Goal: Information Seeking & Learning: Check status

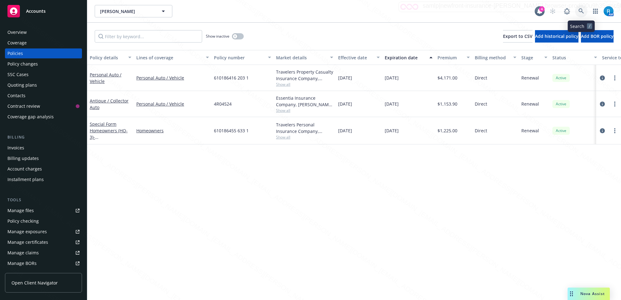
click at [582, 10] on icon at bounding box center [581, 11] width 6 height 6
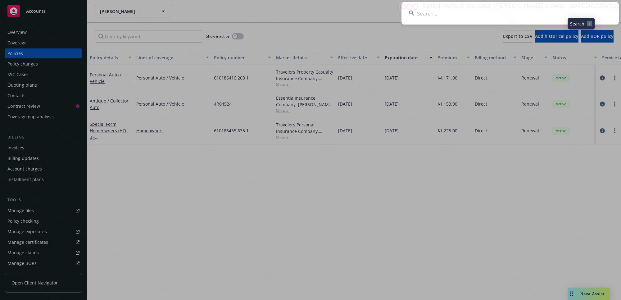
click at [470, 10] on input at bounding box center [509, 13] width 217 height 22
type input "[PERSON_NAME]"
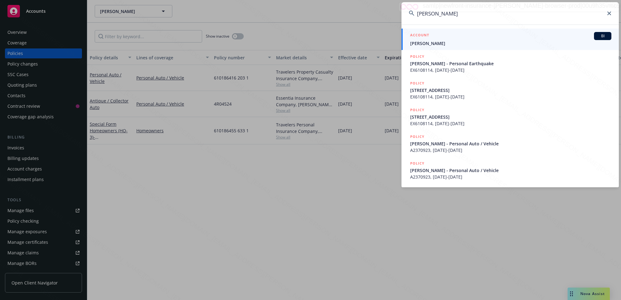
click at [442, 43] on span "[PERSON_NAME]" at bounding box center [510, 43] width 201 height 7
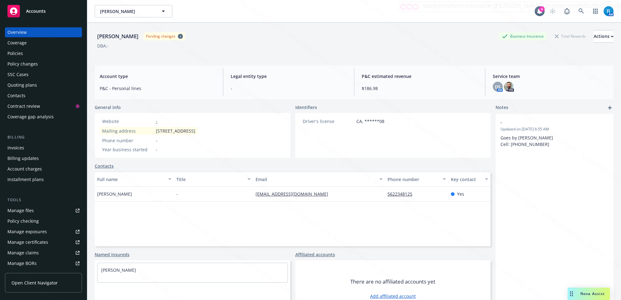
drag, startPoint x: 143, startPoint y: 36, endPoint x: 95, endPoint y: 36, distance: 47.8
click at [95, 36] on div "[PERSON_NAME]" at bounding box center [118, 36] width 46 height 8
copy div "[PERSON_NAME]"
click at [31, 53] on div "Policies" at bounding box center [43, 53] width 72 height 10
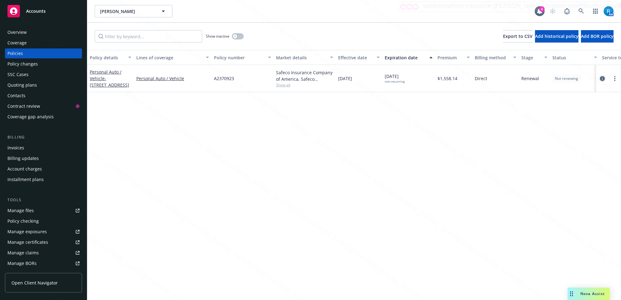
click at [602, 78] on icon "circleInformation" at bounding box center [602, 78] width 5 height 5
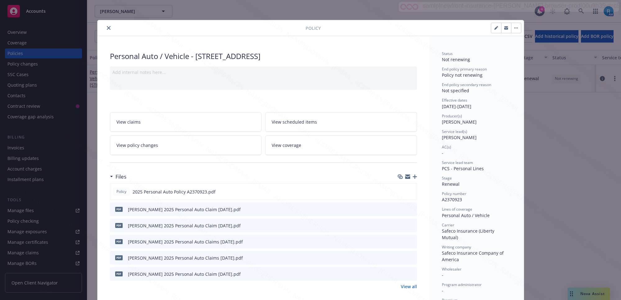
click at [107, 28] on icon "close" at bounding box center [109, 28] width 4 height 4
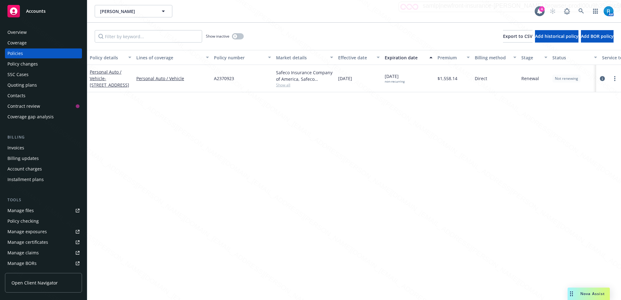
click at [23, 75] on div "SSC Cases" at bounding box center [17, 75] width 21 height 10
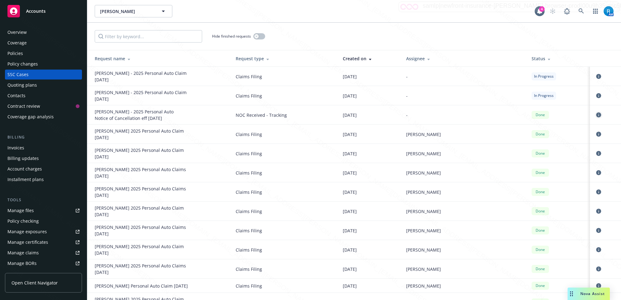
click at [596, 116] on icon "circleInformation" at bounding box center [598, 114] width 5 height 5
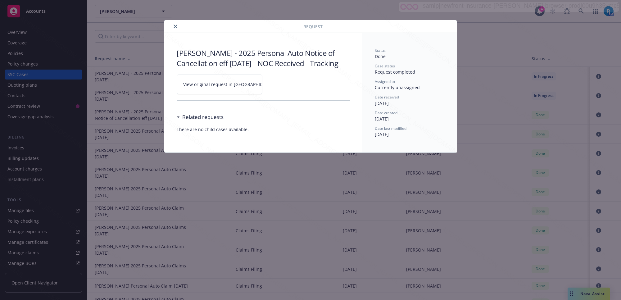
click at [251, 93] on link "View original request in [GEOGRAPHIC_DATA]" at bounding box center [220, 85] width 86 height 20
click at [175, 25] on icon "close" at bounding box center [176, 27] width 4 height 4
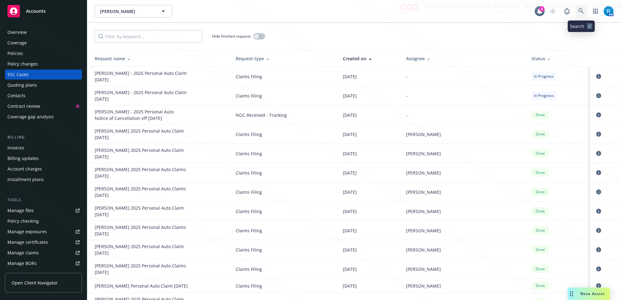
click at [579, 11] on icon at bounding box center [581, 11] width 6 height 6
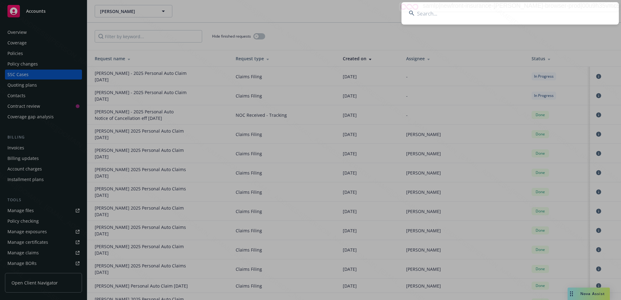
click at [483, 18] on input at bounding box center [509, 13] width 217 height 22
type input "0Ail5563E"
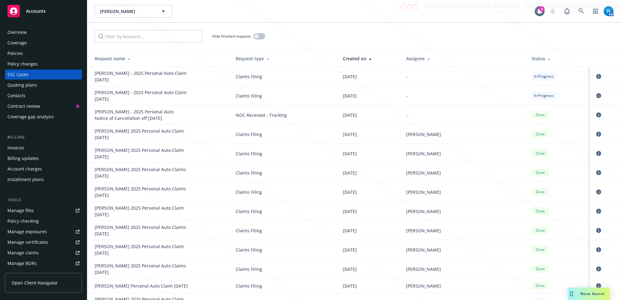
click at [29, 54] on div "Policies" at bounding box center [43, 53] width 72 height 10
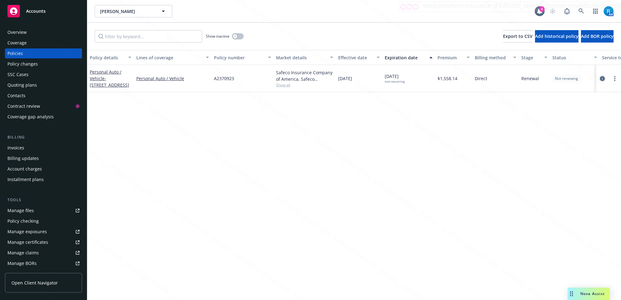
click at [603, 78] on icon "circleInformation" at bounding box center [602, 78] width 5 height 5
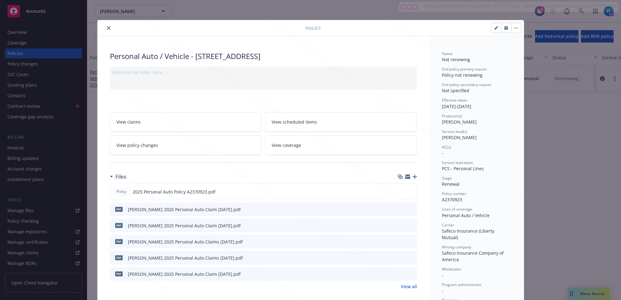
click at [107, 27] on icon "close" at bounding box center [109, 28] width 4 height 4
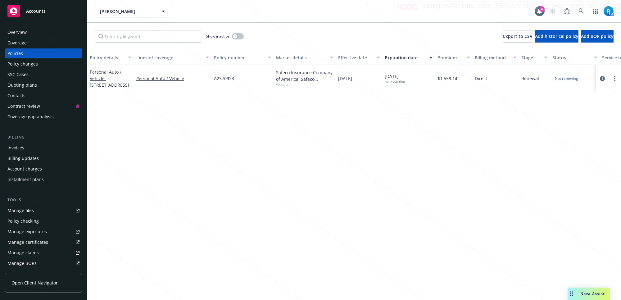
click at [25, 36] on div "Overview" at bounding box center [16, 32] width 19 height 10
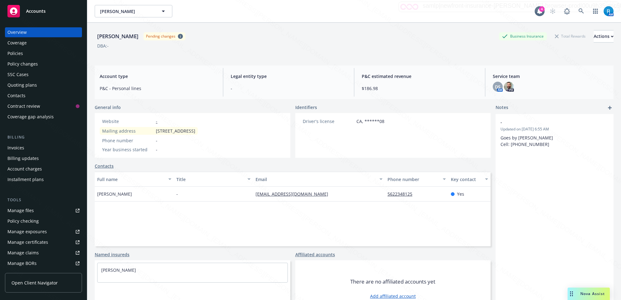
click at [22, 55] on div "Policies" at bounding box center [15, 53] width 16 height 10
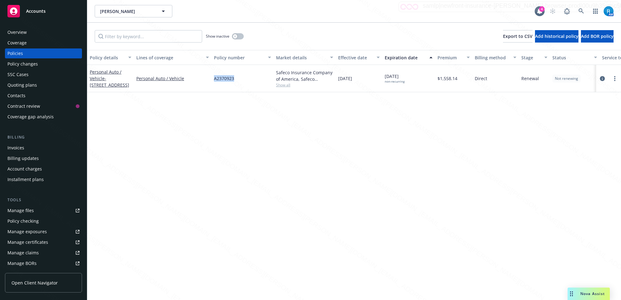
drag, startPoint x: 240, startPoint y: 78, endPoint x: 210, endPoint y: 76, distance: 29.9
click at [210, 76] on div "Personal Auto / Vehicle - [STREET_ADDRESS] Personal Auto / Vehicle A2370923 Saf…" at bounding box center [386, 78] width 599 height 27
click at [16, 32] on div "Overview" at bounding box center [16, 32] width 19 height 10
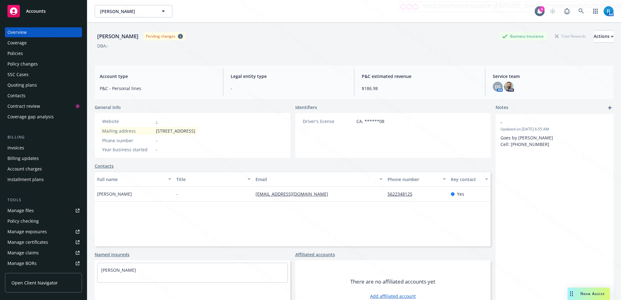
drag, startPoint x: 143, startPoint y: 39, endPoint x: 89, endPoint y: 38, distance: 54.0
click at [89, 38] on div "[PERSON_NAME] Pending changes Business Insurance Total Rewards Actions DBA: - A…" at bounding box center [354, 173] width 534 height 300
copy div "[PERSON_NAME]"
click at [203, 133] on div "Website - Mailing address [STREET_ADDRESS] Phone number - Year business started…" at bounding box center [149, 135] width 108 height 45
drag, startPoint x: 156, startPoint y: 133, endPoint x: 264, endPoint y: 141, distance: 108.3
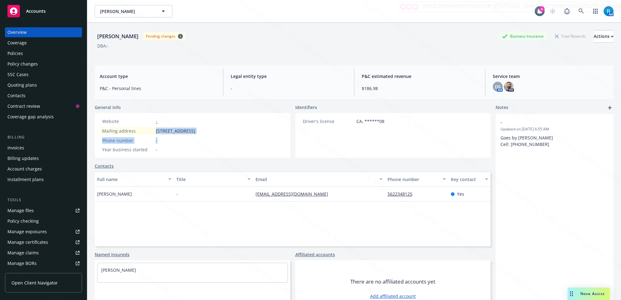
click at [264, 141] on div "Website - Mailing address [STREET_ADDRESS] Phone number - Year business started…" at bounding box center [193, 135] width 196 height 45
click at [28, 56] on div "Policies" at bounding box center [43, 53] width 72 height 10
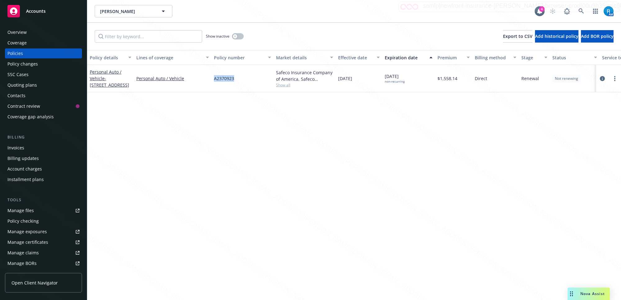
drag, startPoint x: 243, startPoint y: 78, endPoint x: 215, endPoint y: 77, distance: 28.6
click at [215, 77] on div "A2370923" at bounding box center [242, 78] width 62 height 27
copy span "A2370923"
click at [27, 32] on div "Overview" at bounding box center [43, 32] width 72 height 10
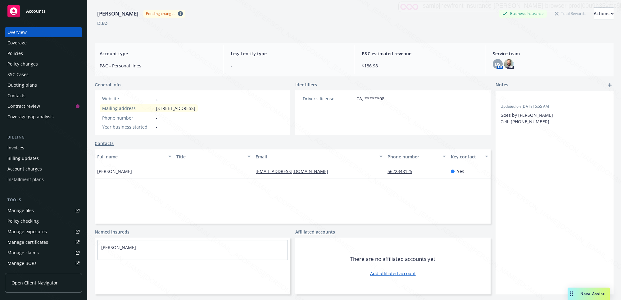
scroll to position [7, 0]
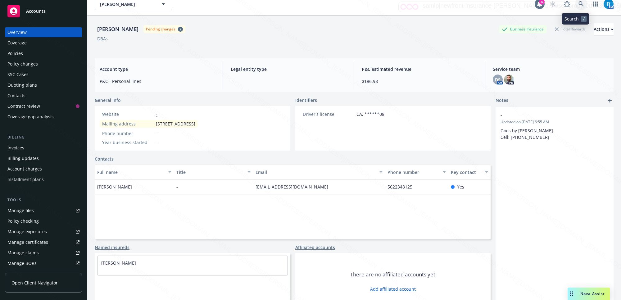
click at [578, 3] on icon at bounding box center [581, 4] width 6 height 6
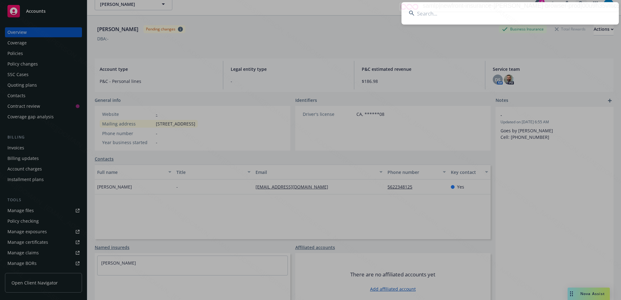
drag, startPoint x: 424, startPoint y: 15, endPoint x: 428, endPoint y: 13, distance: 4.2
click at [424, 14] on input at bounding box center [509, 13] width 217 height 22
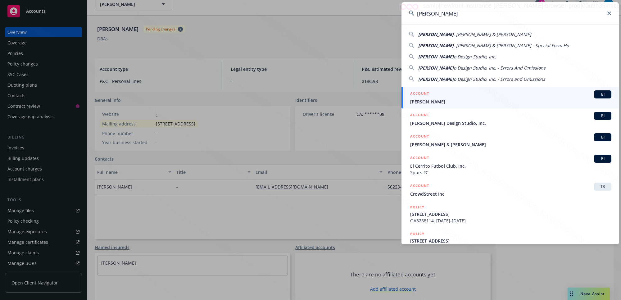
click at [454, 35] on span ", [PERSON_NAME] & [PERSON_NAME]" at bounding box center [493, 34] width 78 height 6
type input "[PERSON_NAME] & [PERSON_NAME]"
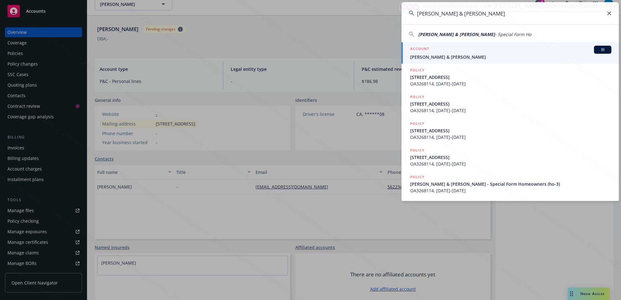
click at [441, 53] on div "ACCOUNT BI" at bounding box center [510, 50] width 201 height 8
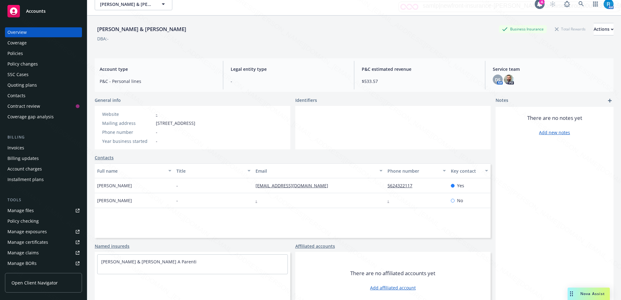
click at [18, 52] on div "Policies" at bounding box center [15, 53] width 16 height 10
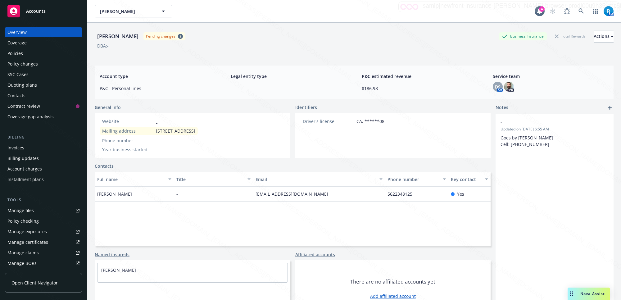
drag, startPoint x: 143, startPoint y: 37, endPoint x: 3, endPoint y: 28, distance: 140.3
click at [96, 35] on div "[PERSON_NAME]" at bounding box center [118, 36] width 46 height 8
copy div "[PERSON_NAME]"
click at [11, 53] on div "Policies" at bounding box center [15, 53] width 16 height 10
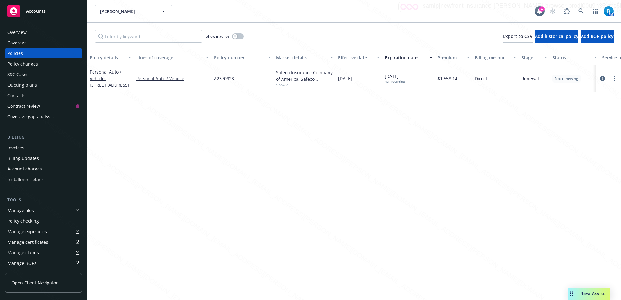
click at [24, 31] on div "Overview" at bounding box center [16, 32] width 19 height 10
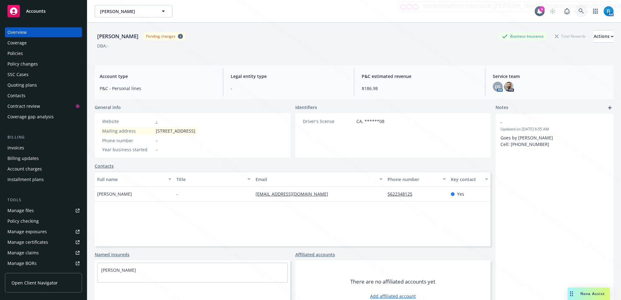
click at [578, 10] on icon at bounding box center [581, 11] width 6 height 6
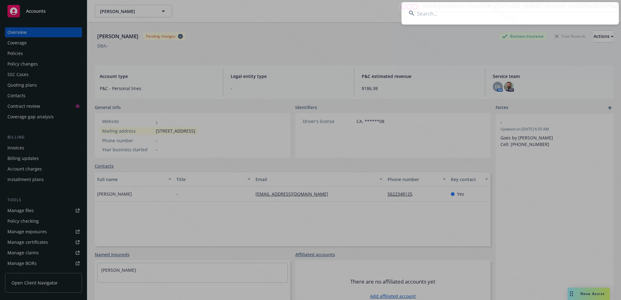
click at [518, 13] on input at bounding box center [509, 13] width 217 height 22
type input "[PERSON_NAME]"
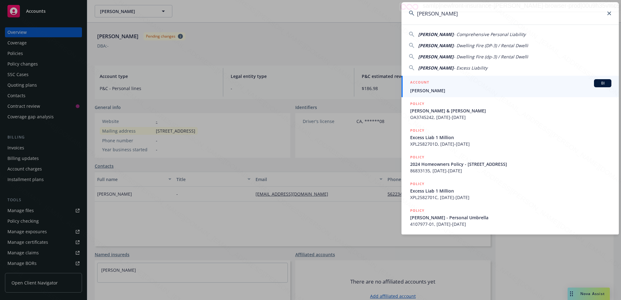
click at [462, 89] on span "[PERSON_NAME]" at bounding box center [510, 90] width 201 height 7
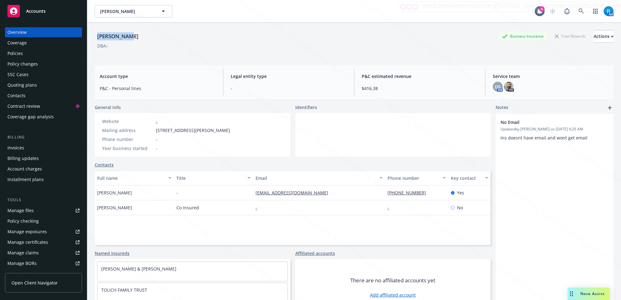
drag, startPoint x: 108, startPoint y: 37, endPoint x: 13, endPoint y: 75, distance: 102.6
click at [93, 37] on div "[PERSON_NAME] Business Insurance Total Rewards Actions DBA: - Account type P&C …" at bounding box center [354, 173] width 534 height 300
copy div "[PERSON_NAME]"
click at [22, 55] on div "Policies" at bounding box center [15, 53] width 16 height 10
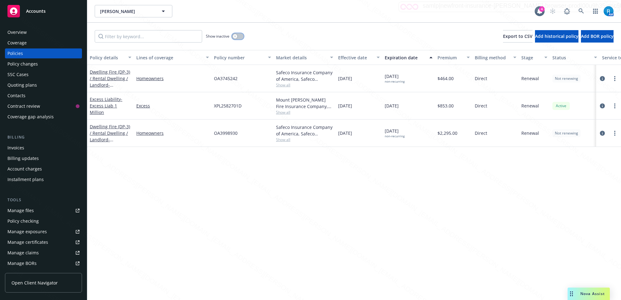
click at [239, 36] on button "button" at bounding box center [238, 36] width 12 height 6
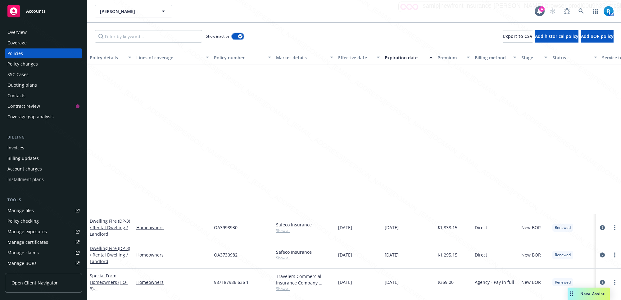
scroll to position [194, 0]
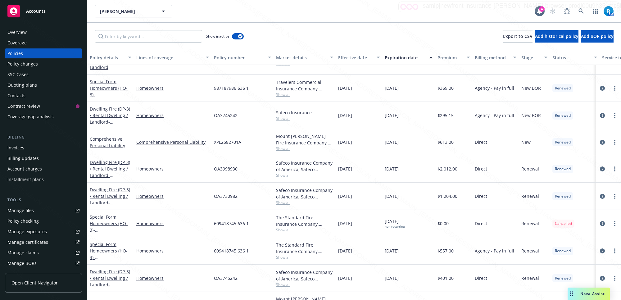
click at [19, 33] on div "Overview" at bounding box center [16, 32] width 19 height 10
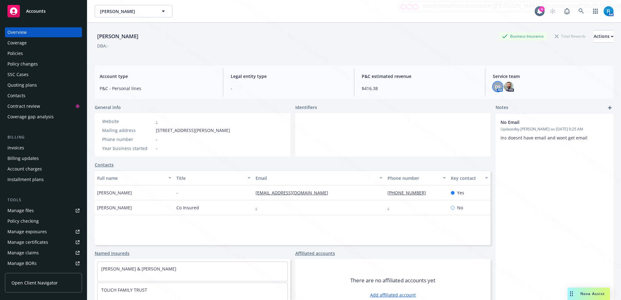
click at [496, 88] on span "DS" at bounding box center [498, 87] width 6 height 7
click at [248, 133] on div "Website - Mailing address [STREET_ADDRESS][PERSON_NAME] Phone number - Year bus…" at bounding box center [193, 134] width 196 height 43
drag, startPoint x: 238, startPoint y: 131, endPoint x: 159, endPoint y: 129, distance: 79.2
click at [152, 129] on div "Mailing address [STREET_ADDRESS][PERSON_NAME]" at bounding box center [166, 130] width 133 height 7
copy div "[STREET_ADDRESS][PERSON_NAME]"
